Goal: Task Accomplishment & Management: Use online tool/utility

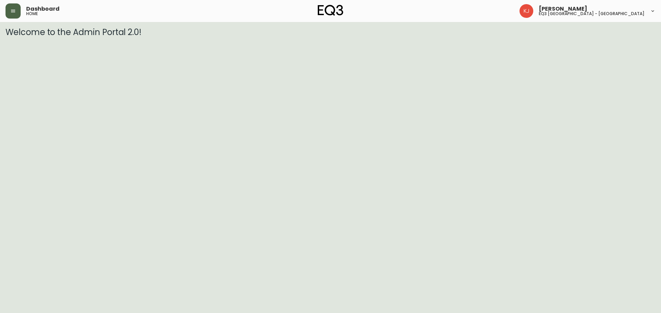
click at [10, 14] on button "button" at bounding box center [13, 10] width 15 height 15
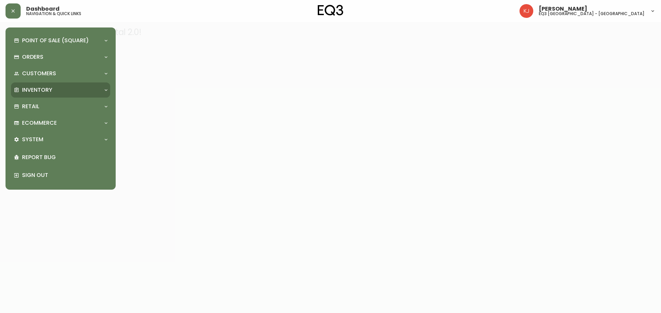
click at [35, 91] on p "Inventory" at bounding box center [37, 90] width 30 height 8
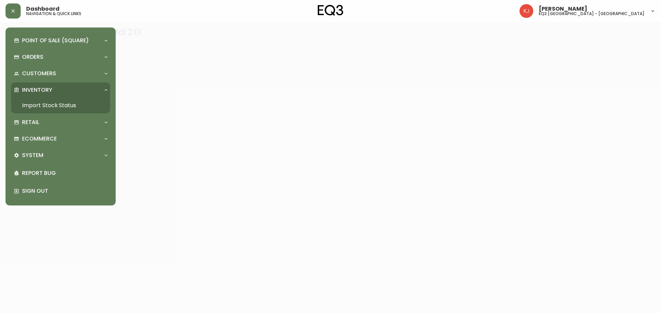
click at [56, 103] on link "Import Stock Status" at bounding box center [60, 106] width 99 height 16
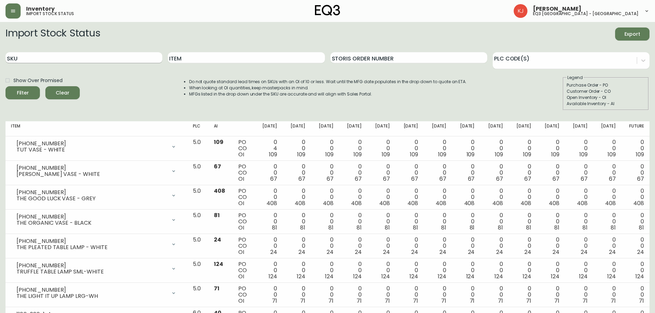
click at [42, 58] on input "SKU" at bounding box center [84, 57] width 157 height 11
paste input "7130-629-13-B"
type input "7130-629-13-B"
click at [6, 86] on button "Filter" at bounding box center [23, 92] width 34 height 13
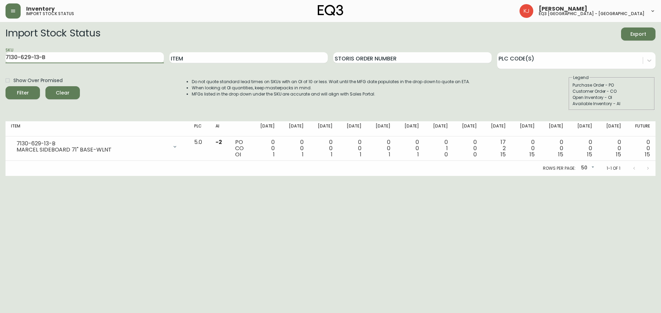
drag, startPoint x: 67, startPoint y: 58, endPoint x: 0, endPoint y: 61, distance: 67.2
click at [0, 58] on main "Import Stock Status Export SKU 7130-629-13-B Item Storis Order Number PLC Code(…" at bounding box center [330, 99] width 661 height 154
type input "V"
drag, startPoint x: 97, startPoint y: 57, endPoint x: 0, endPoint y: 52, distance: 97.5
click at [0, 52] on main "Import Stock Status Export SKU V Item Storis Order Number PLC Code(s) Show Over…" at bounding box center [330, 99] width 661 height 154
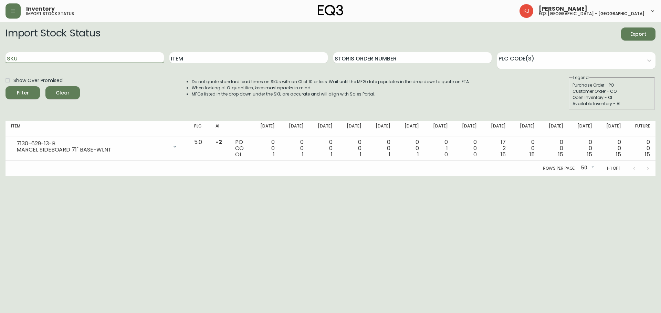
paste input "7130-629-13-A"
type input "7130-629-13-A"
click at [6, 86] on button "Filter" at bounding box center [23, 92] width 34 height 13
